Goal: Navigation & Orientation: Understand site structure

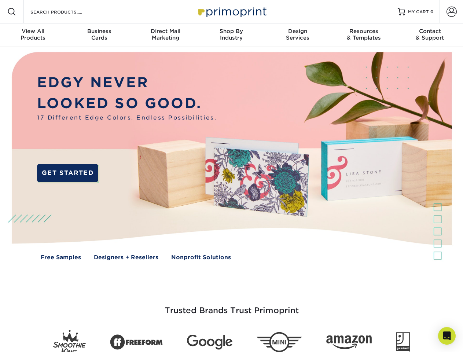
click at [231, 176] on img at bounding box center [231, 161] width 458 height 229
click at [12, 12] on span at bounding box center [11, 11] width 9 height 9
click at [451, 12] on span at bounding box center [451, 12] width 10 height 10
click at [33, 35] on div "View All Products" at bounding box center [33, 34] width 66 height 13
click at [99, 35] on div "Business Cards" at bounding box center [99, 34] width 66 height 13
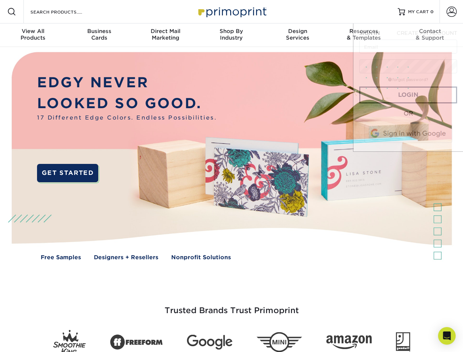
click at [165, 35] on div "Direct Mail Marketing" at bounding box center [165, 34] width 66 height 13
click at [231, 35] on div "Shop By Industry" at bounding box center [231, 34] width 66 height 13
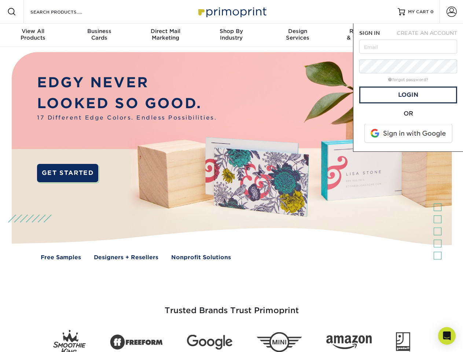
click at [298, 35] on div "Design Services" at bounding box center [298, 34] width 66 height 13
click at [363, 35] on span "SIGN IN" at bounding box center [369, 33] width 21 height 6
click at [430, 35] on div "Contact & Support" at bounding box center [430, 34] width 66 height 13
